Goal: Information Seeking & Learning: Learn about a topic

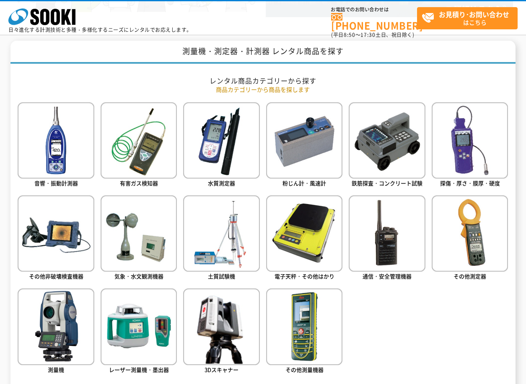
scroll to position [335, 0]
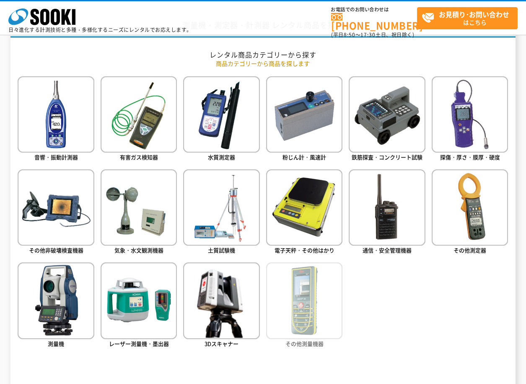
click at [302, 303] on img at bounding box center [304, 300] width 76 height 76
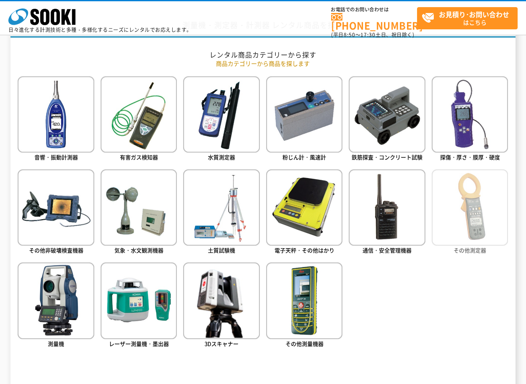
click at [441, 230] on img at bounding box center [469, 207] width 76 height 76
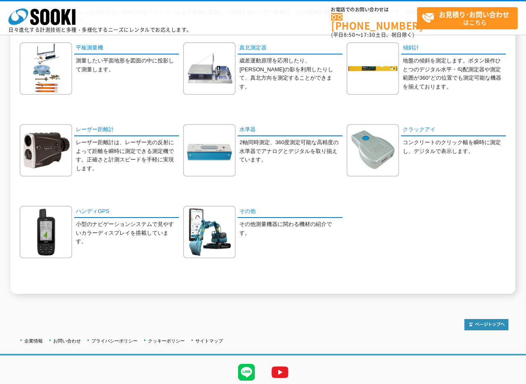
scroll to position [84, 0]
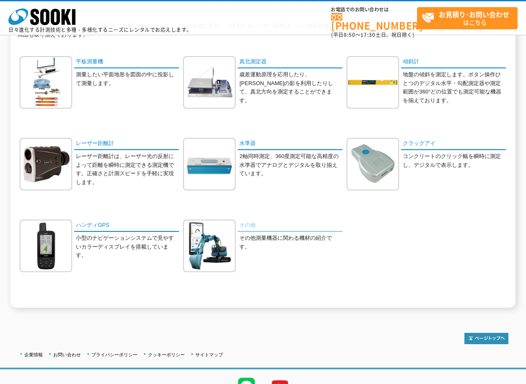
click at [305, 229] on link "その他" at bounding box center [289, 225] width 105 height 12
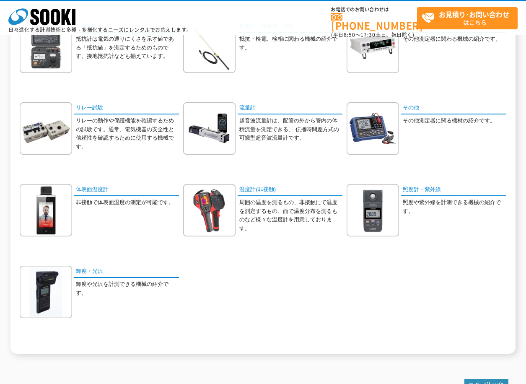
scroll to position [377, 0]
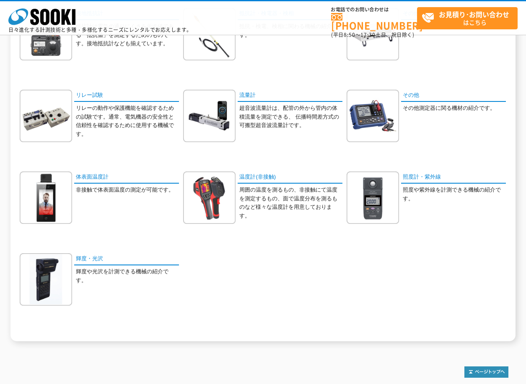
click at [373, 86] on div "電流・電圧計 クランプやクリップで電流・電圧を測定できる機械です。 電流計" at bounding box center [263, 49] width 490 height 572
click at [363, 113] on img at bounding box center [372, 116] width 52 height 52
click at [93, 183] on link "体表面温度計" at bounding box center [126, 177] width 105 height 12
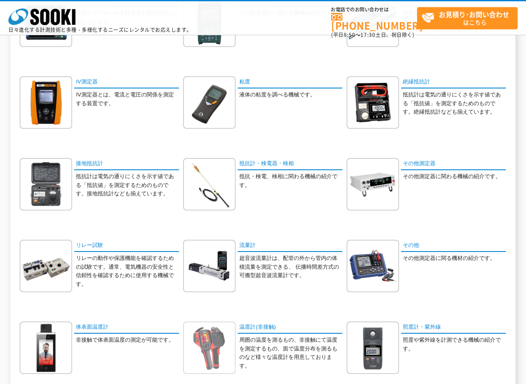
scroll to position [209, 0]
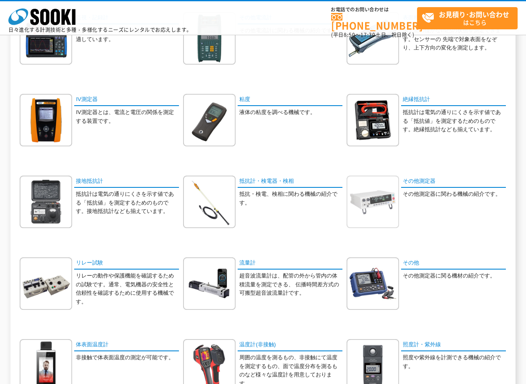
click at [384, 215] on img at bounding box center [372, 201] width 52 height 52
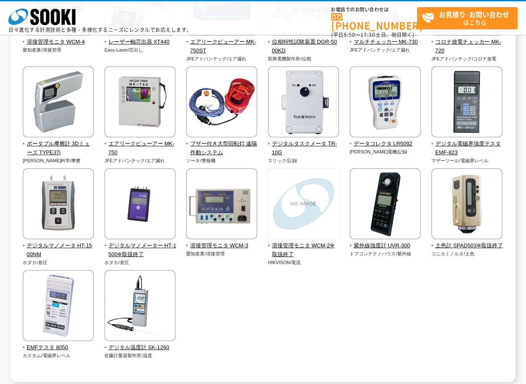
scroll to position [879, 0]
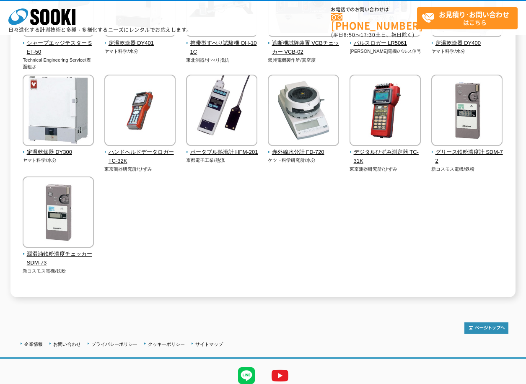
scroll to position [156, 0]
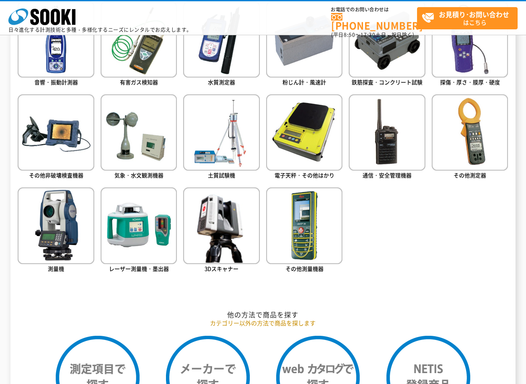
scroll to position [544, 0]
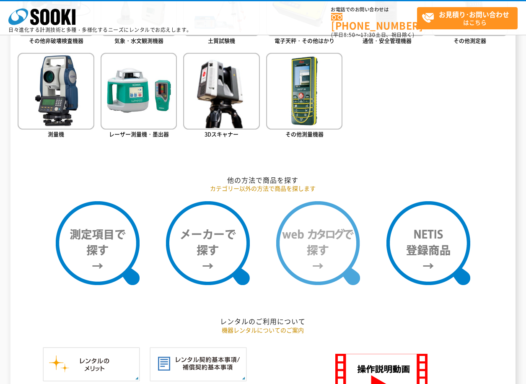
click at [312, 242] on img at bounding box center [318, 243] width 84 height 84
